Goal: Information Seeking & Learning: Learn about a topic

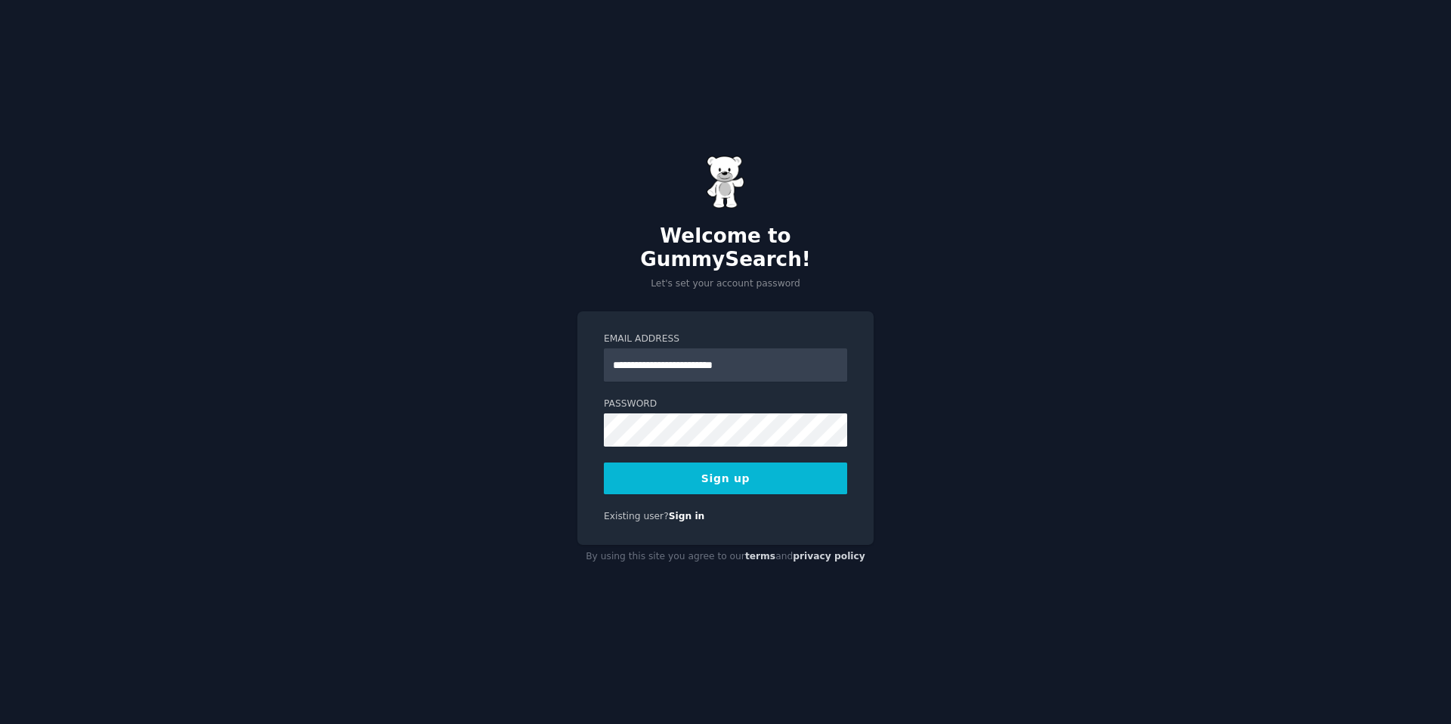
type input "**********"
click at [604, 463] on button "Sign up" at bounding box center [725, 479] width 243 height 32
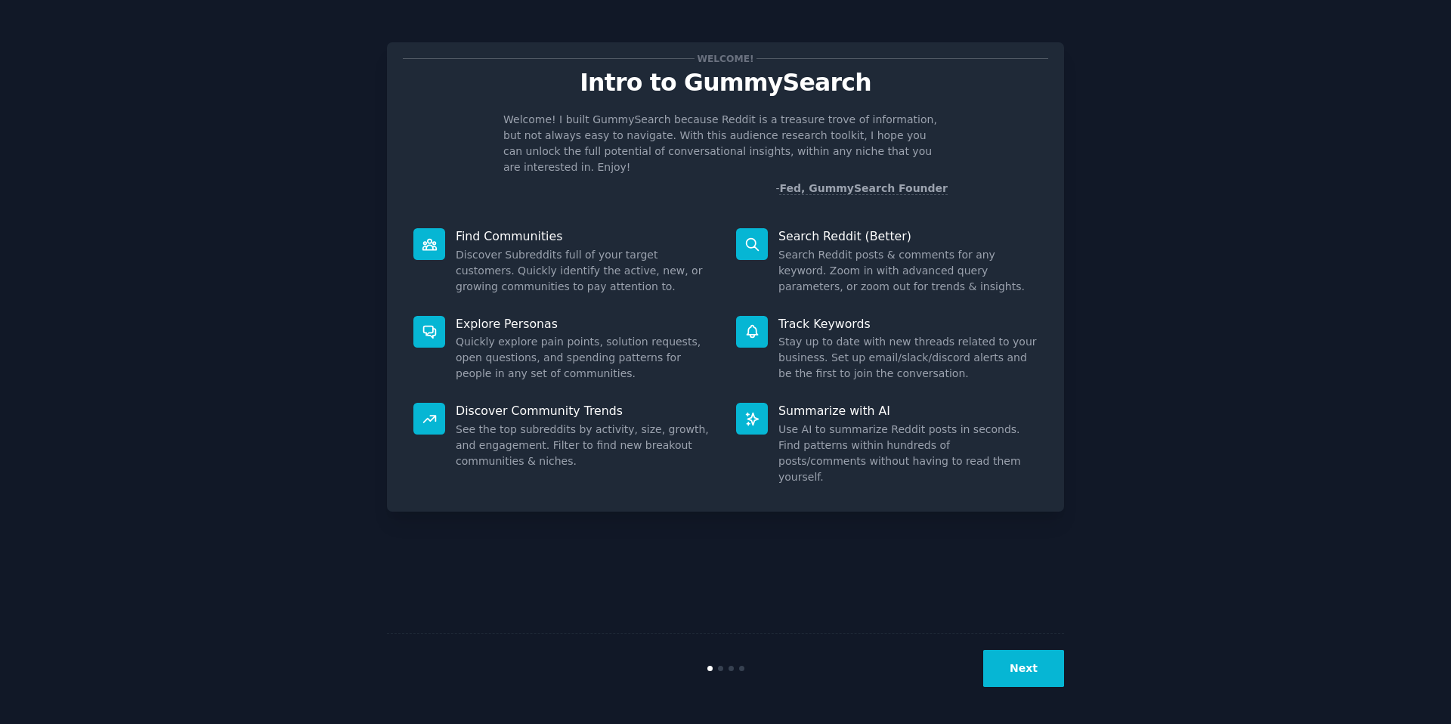
click at [1023, 667] on button "Next" at bounding box center [1023, 668] width 81 height 37
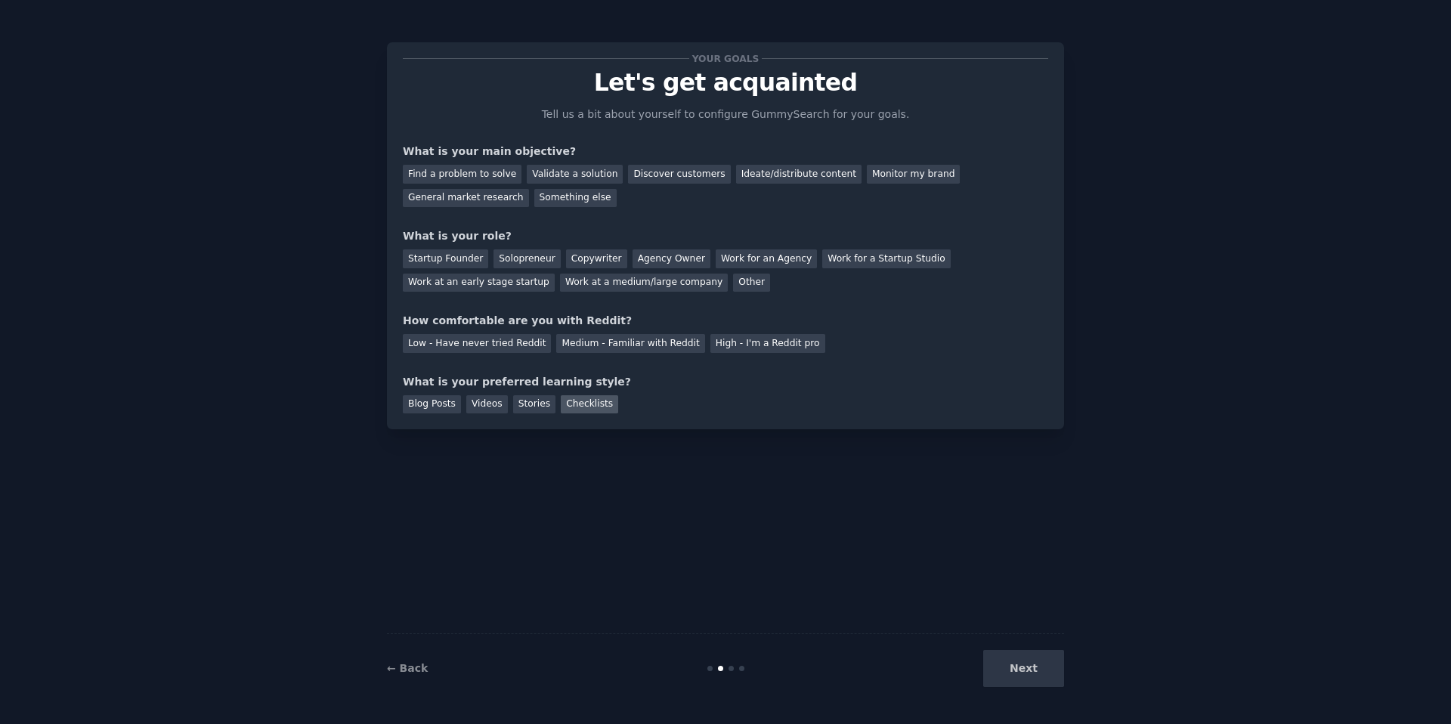
click at [583, 407] on div "Checklists" at bounding box center [589, 404] width 57 height 19
click at [612, 342] on div "Medium - Familiar with Reddit" at bounding box center [630, 343] width 148 height 19
click at [614, 277] on div "Work at a medium/large company" at bounding box center [644, 283] width 168 height 19
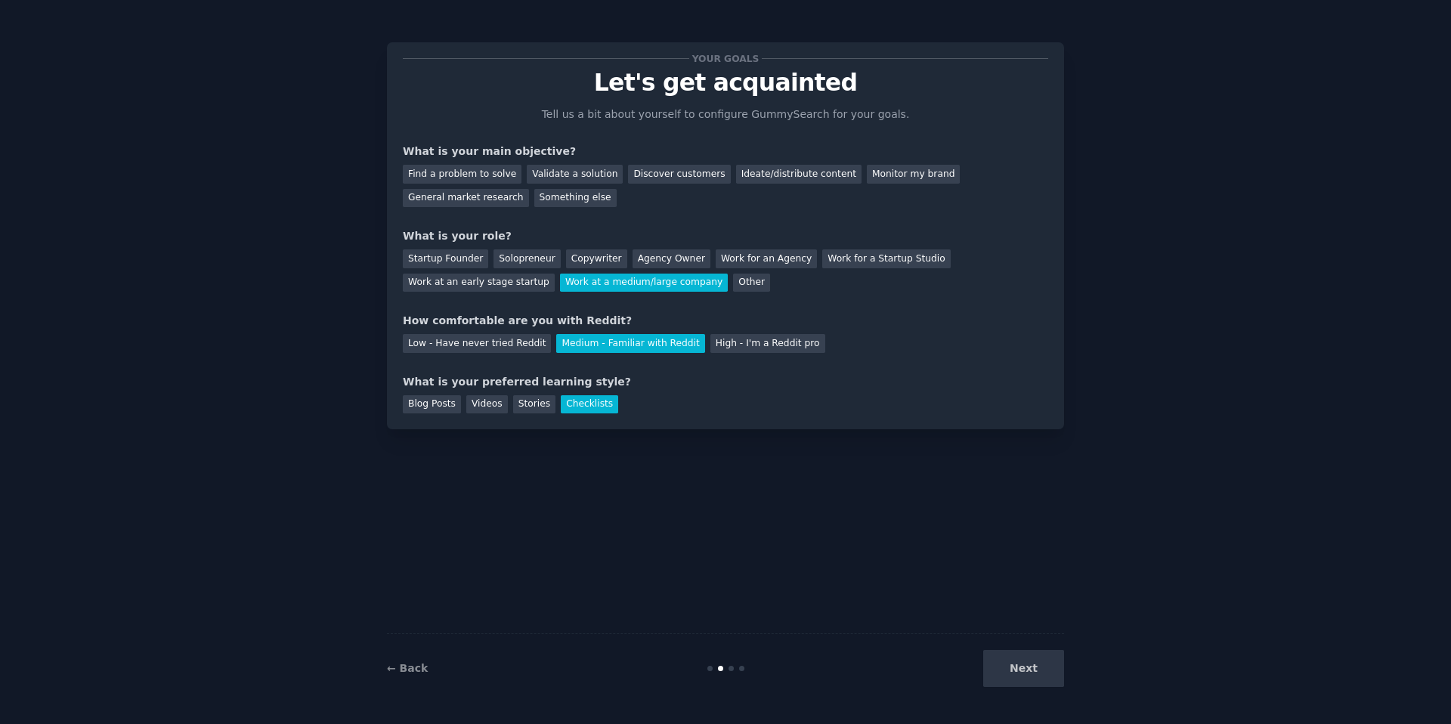
click at [593, 209] on div "Your goals Let's get acquainted Tell us a bit about yourself to configure Gummy…" at bounding box center [725, 235] width 645 height 355
click at [582, 194] on div "Something else" at bounding box center [575, 198] width 82 height 19
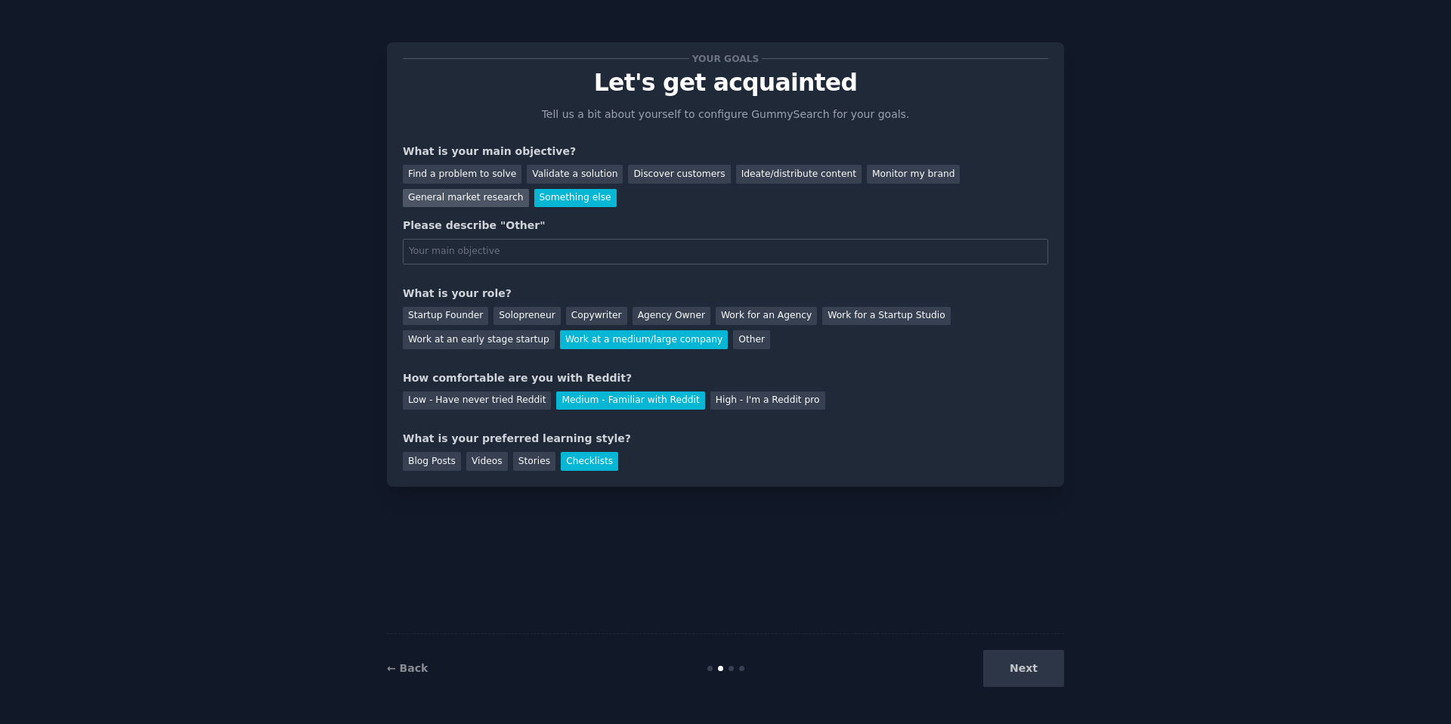
click at [460, 196] on div "General market research" at bounding box center [466, 198] width 126 height 19
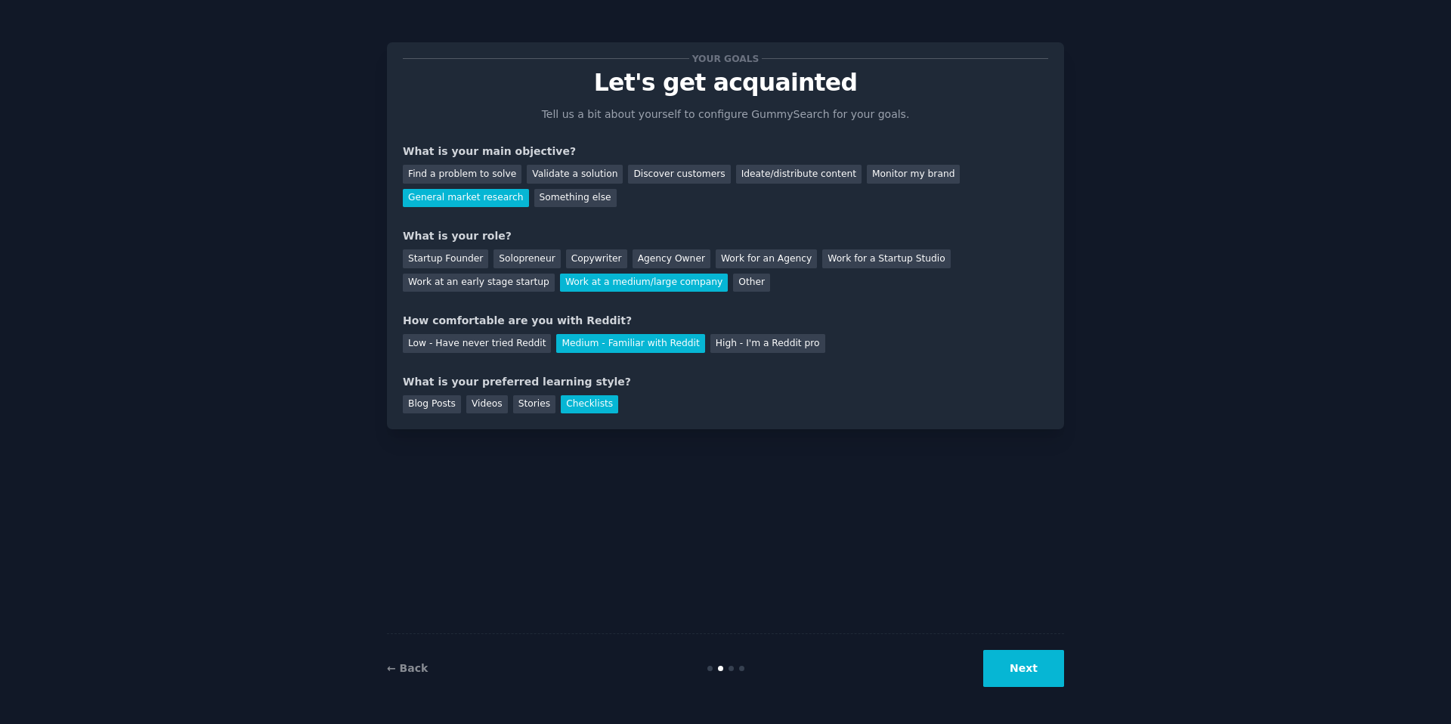
click at [1017, 664] on button "Next" at bounding box center [1023, 668] width 81 height 37
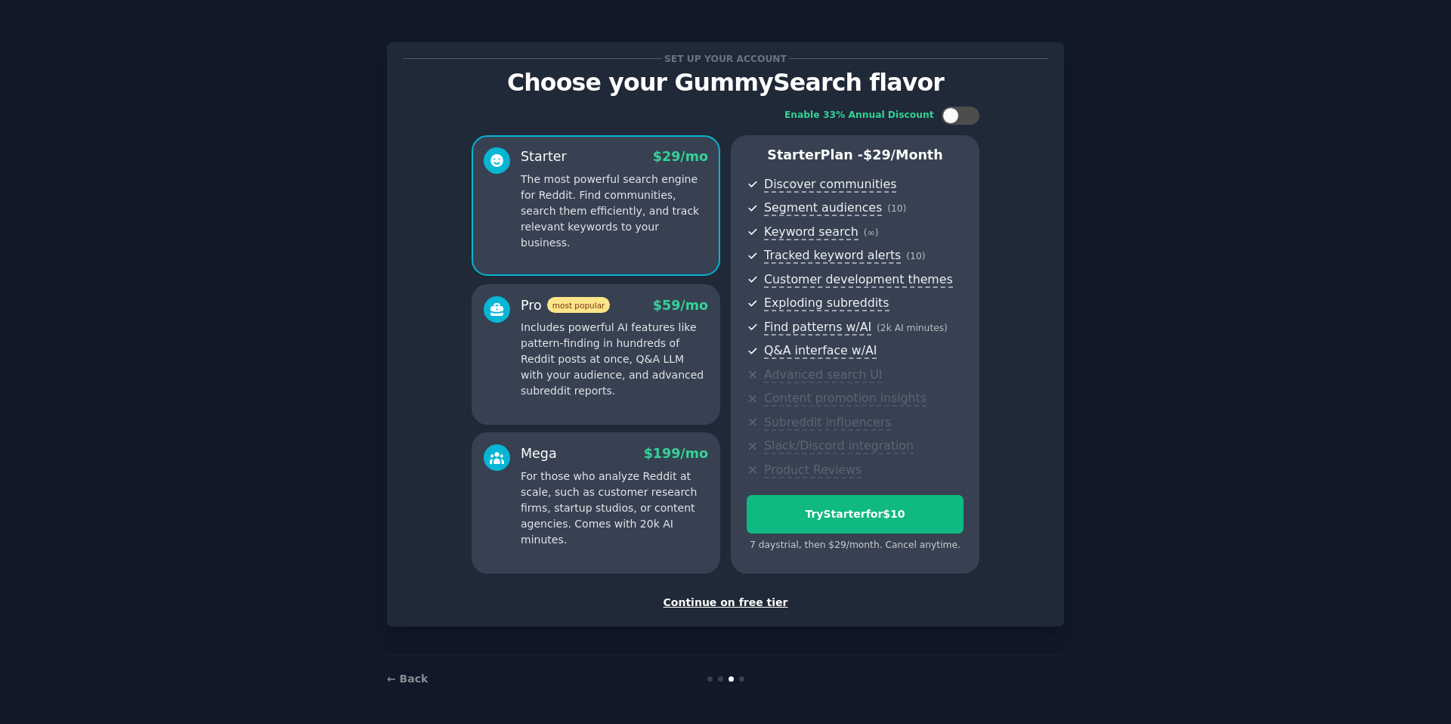
click at [729, 605] on div "Continue on free tier" at bounding box center [725, 603] width 645 height 16
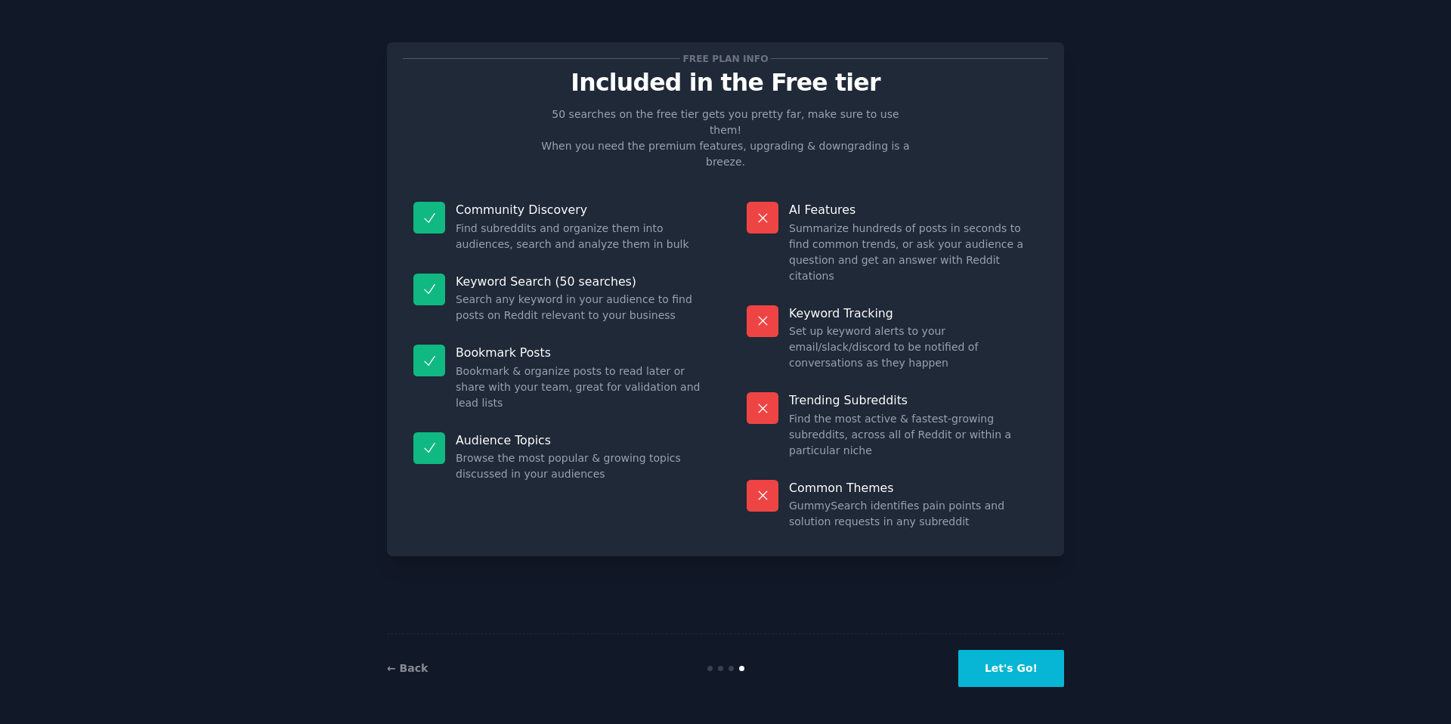
click at [998, 674] on button "Let's Go!" at bounding box center [1011, 668] width 106 height 37
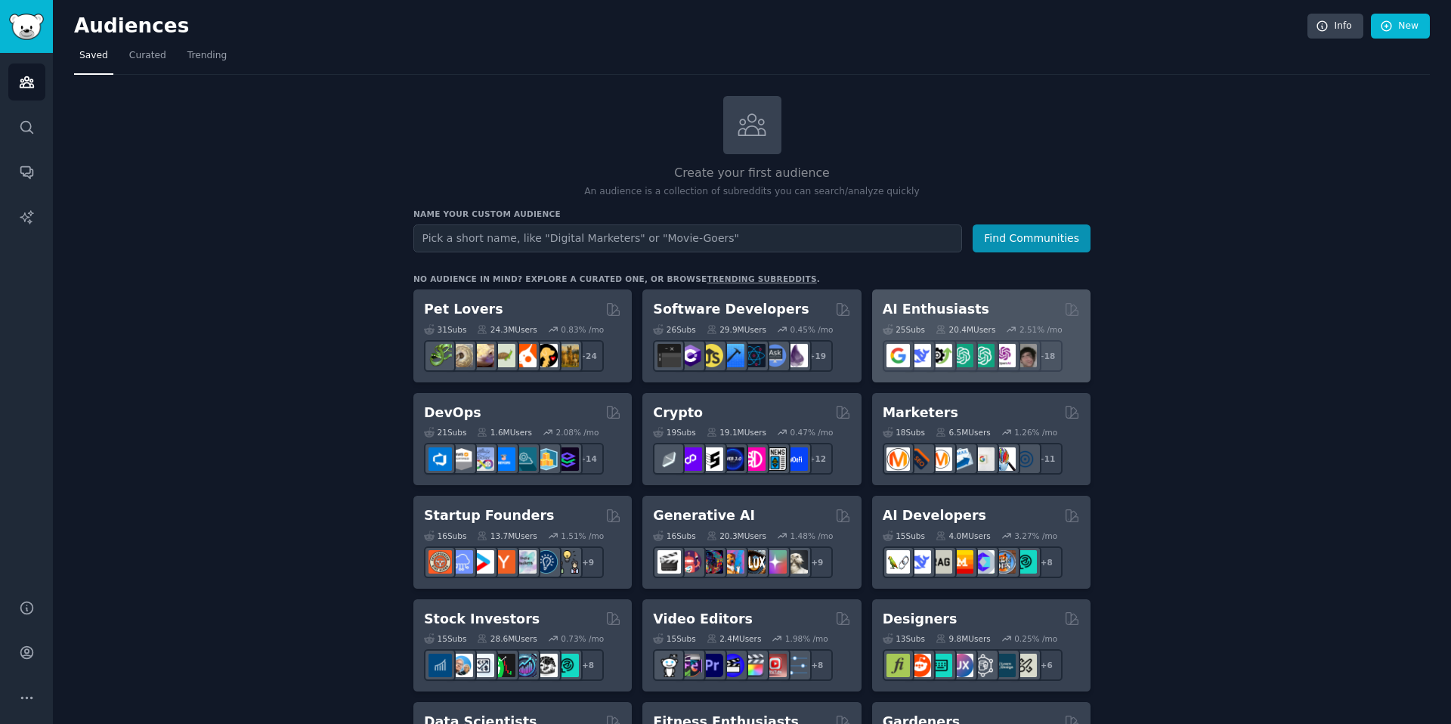
click at [999, 310] on div "AI Enthusiasts" at bounding box center [981, 309] width 197 height 19
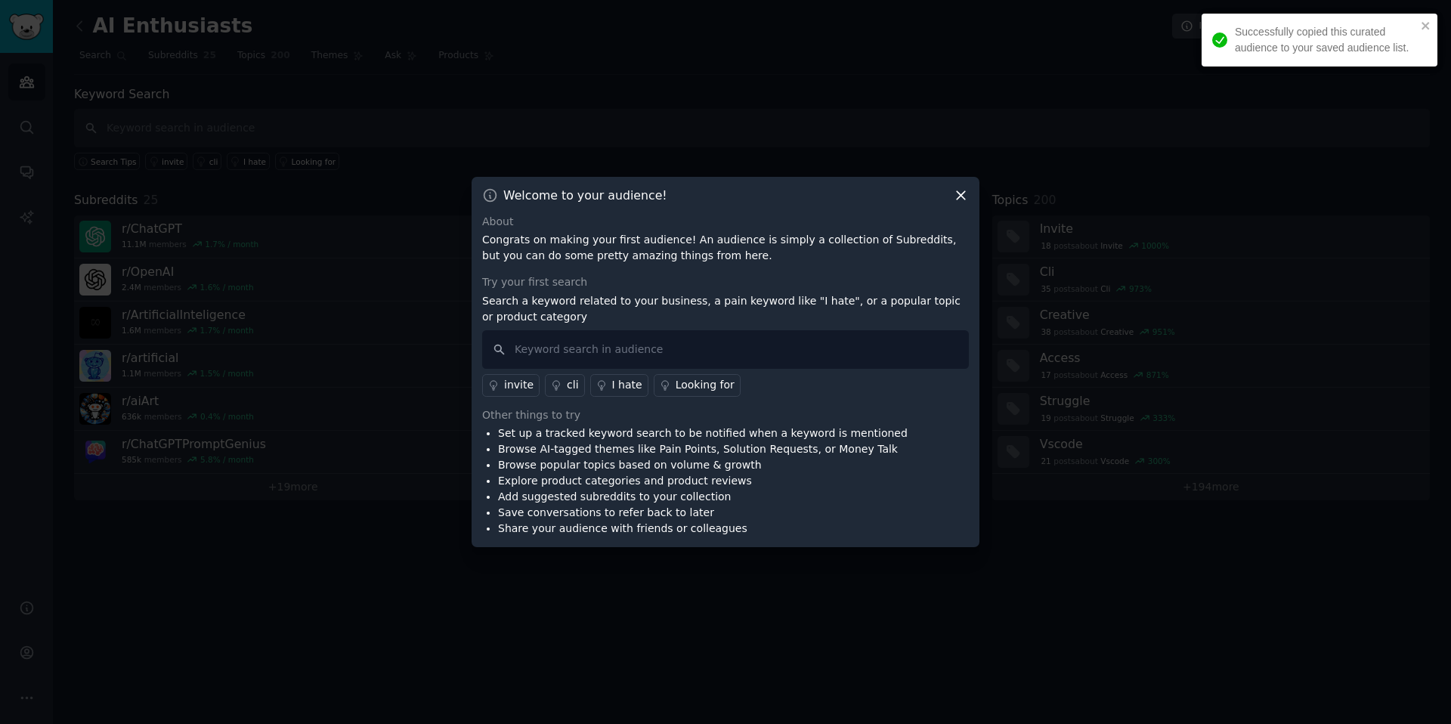
click at [956, 197] on icon at bounding box center [961, 195] width 16 height 16
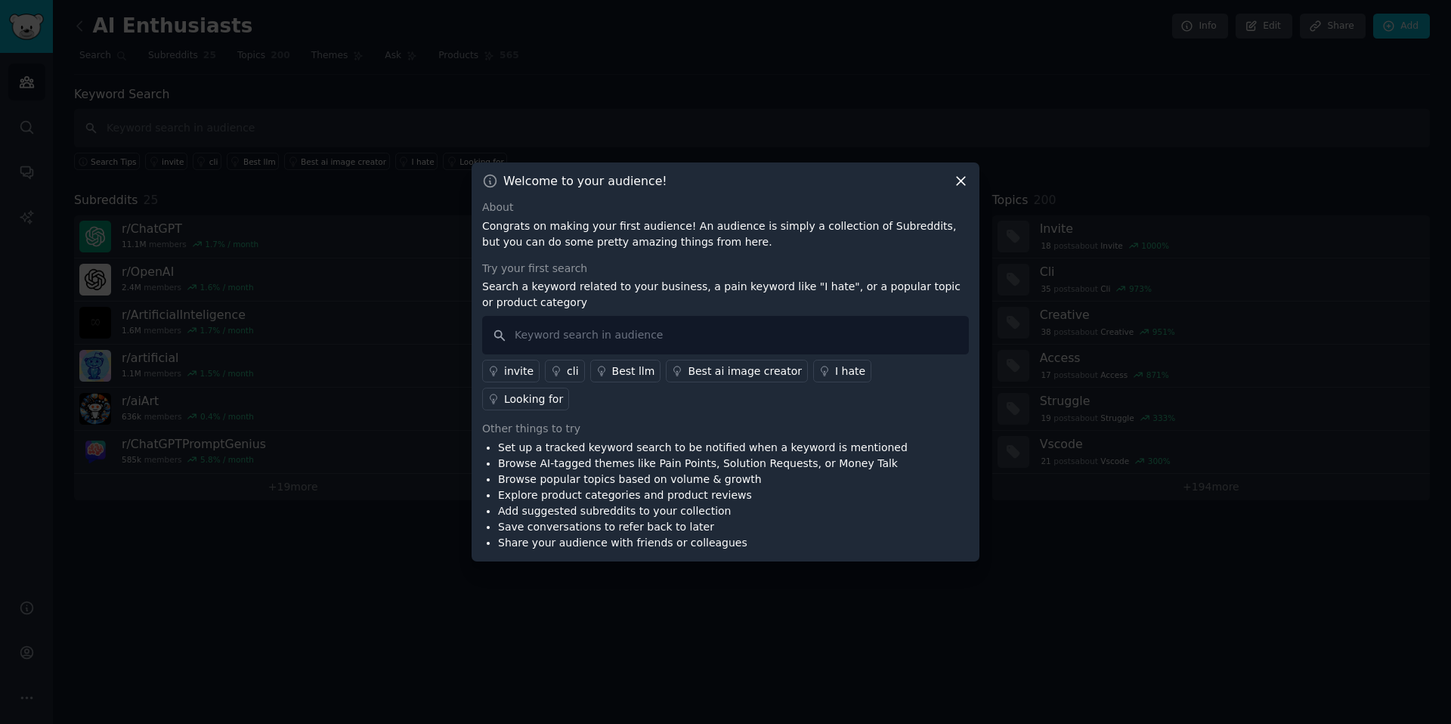
click at [960, 186] on icon at bounding box center [961, 182] width 8 height 8
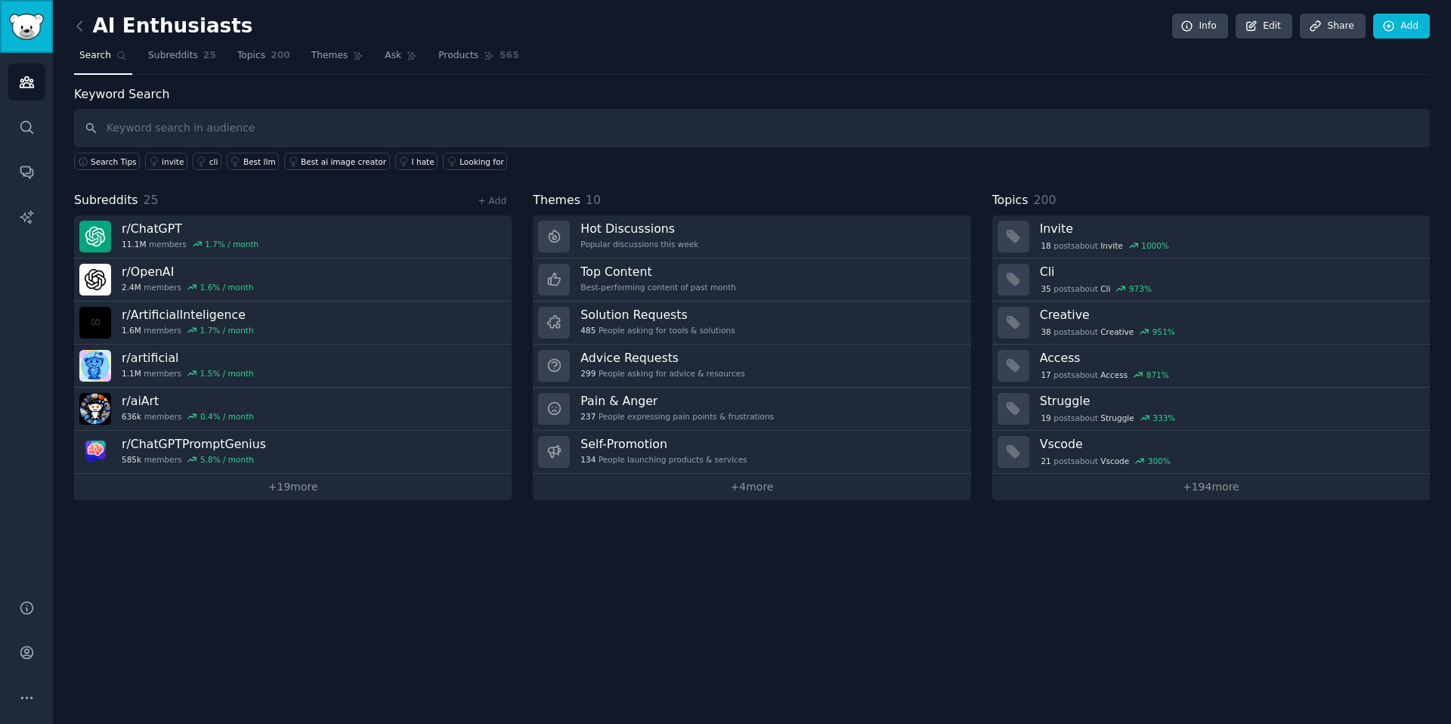
click at [31, 37] on img "Sidebar" at bounding box center [26, 27] width 35 height 26
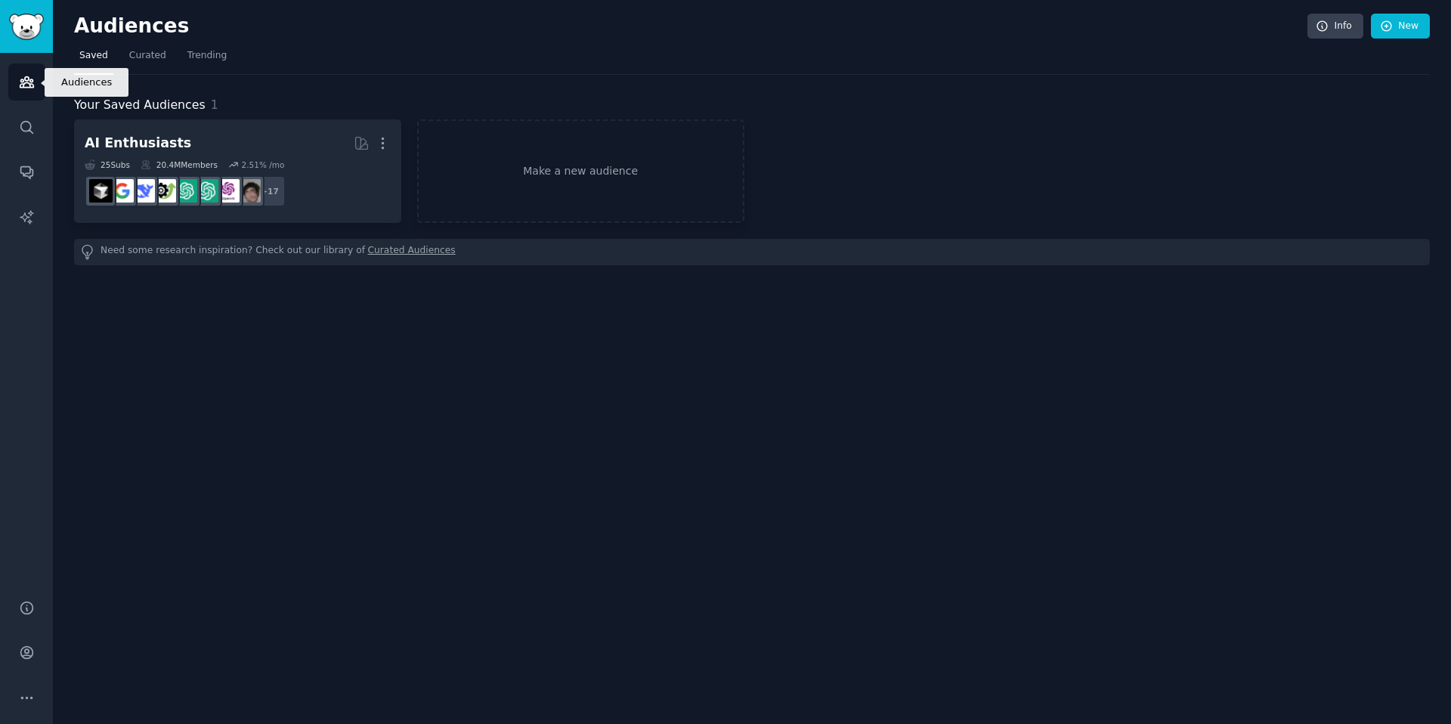
click at [26, 89] on icon "Sidebar" at bounding box center [27, 82] width 16 height 16
click at [23, 122] on icon "Sidebar" at bounding box center [26, 127] width 12 height 12
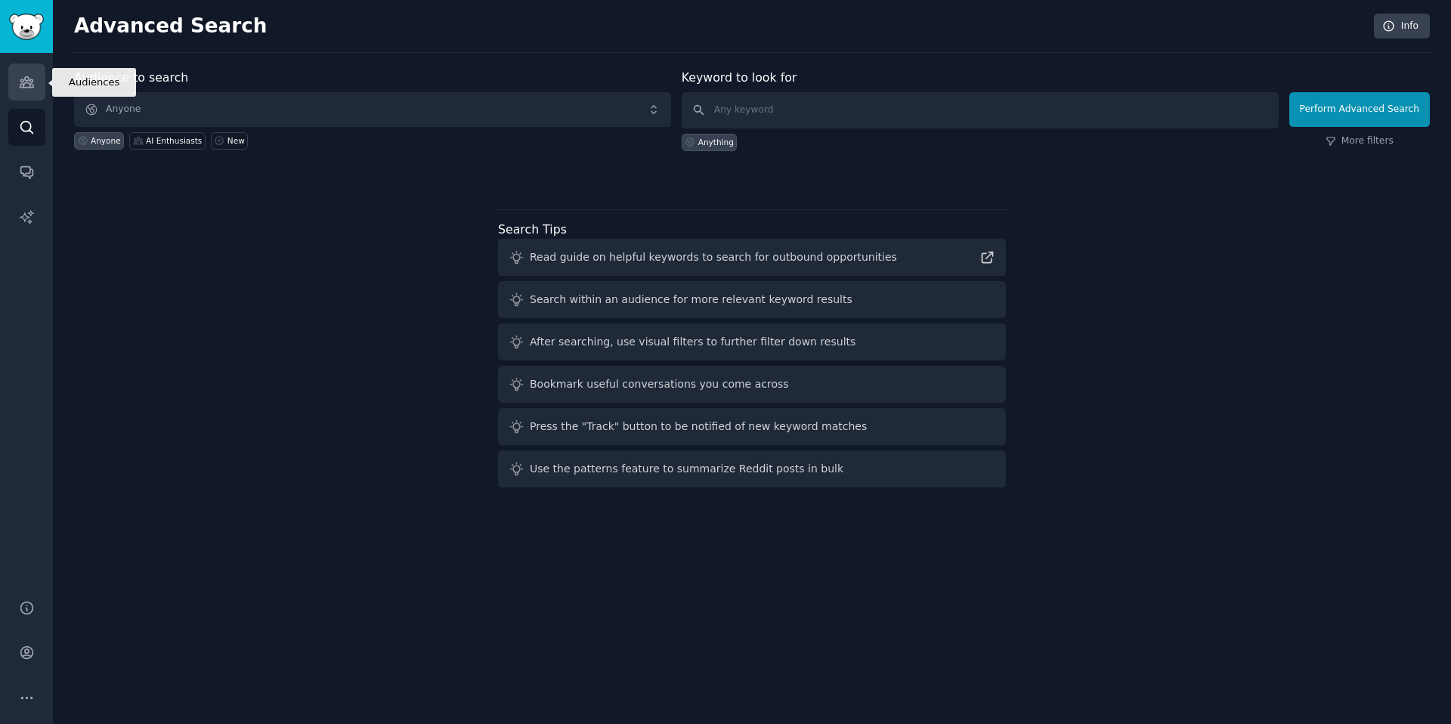
click at [26, 77] on icon "Sidebar" at bounding box center [27, 82] width 14 height 11
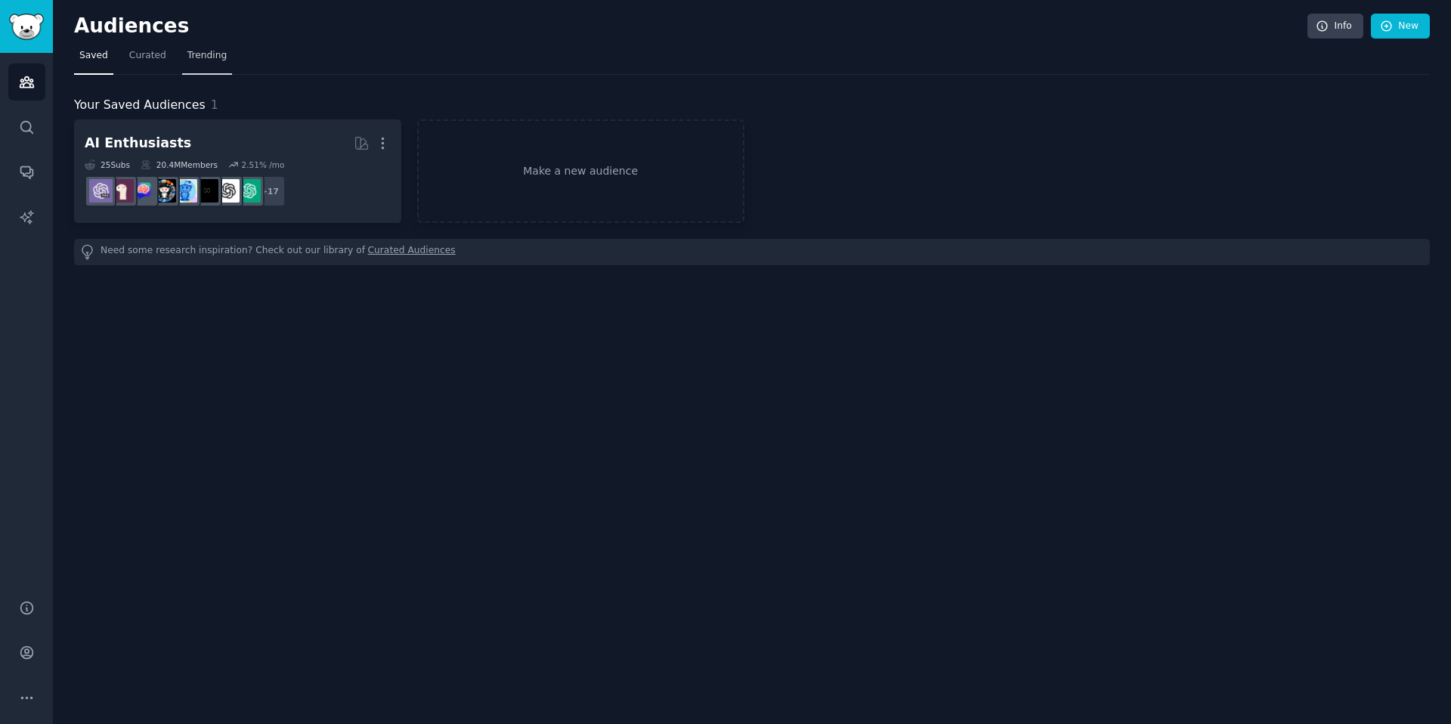
click at [200, 51] on span "Trending" at bounding box center [206, 56] width 39 height 14
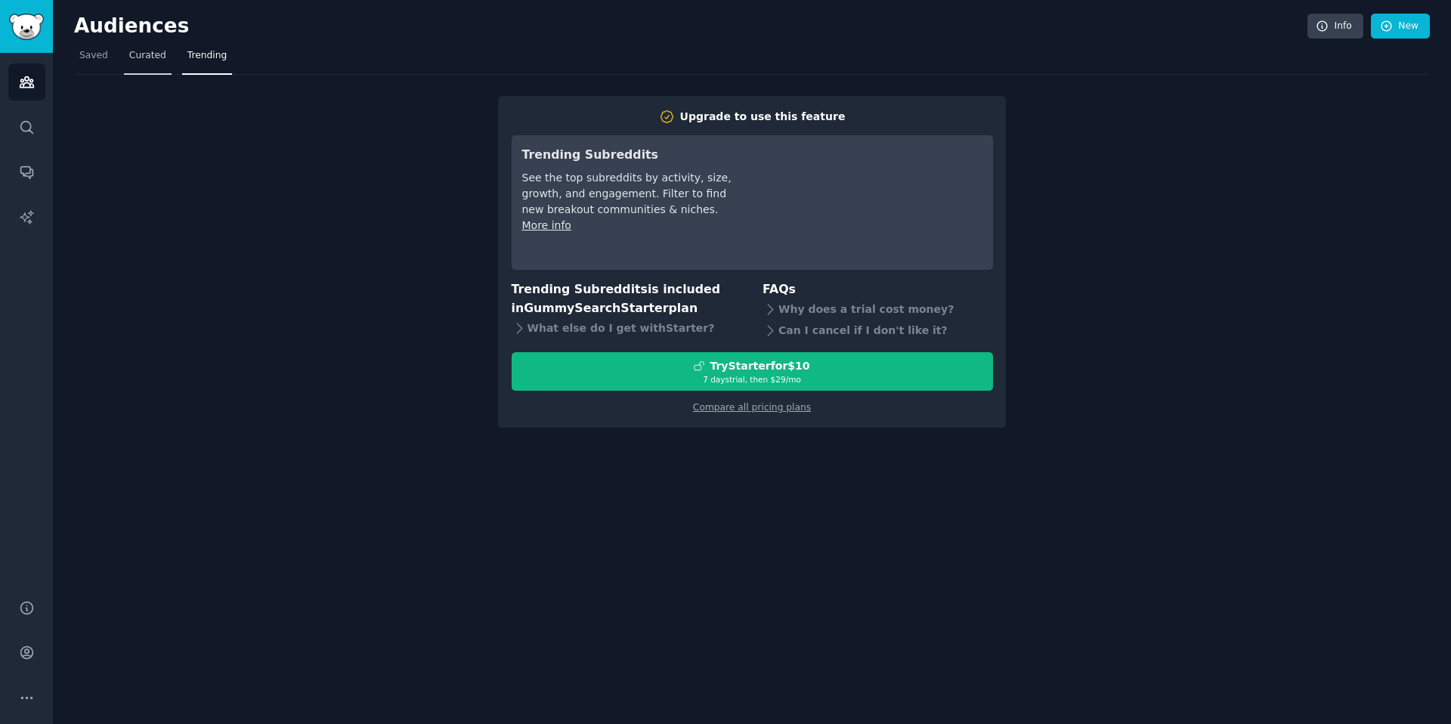
click at [147, 63] on link "Curated" at bounding box center [148, 59] width 48 height 31
